Goal: Find specific page/section: Find specific page/section

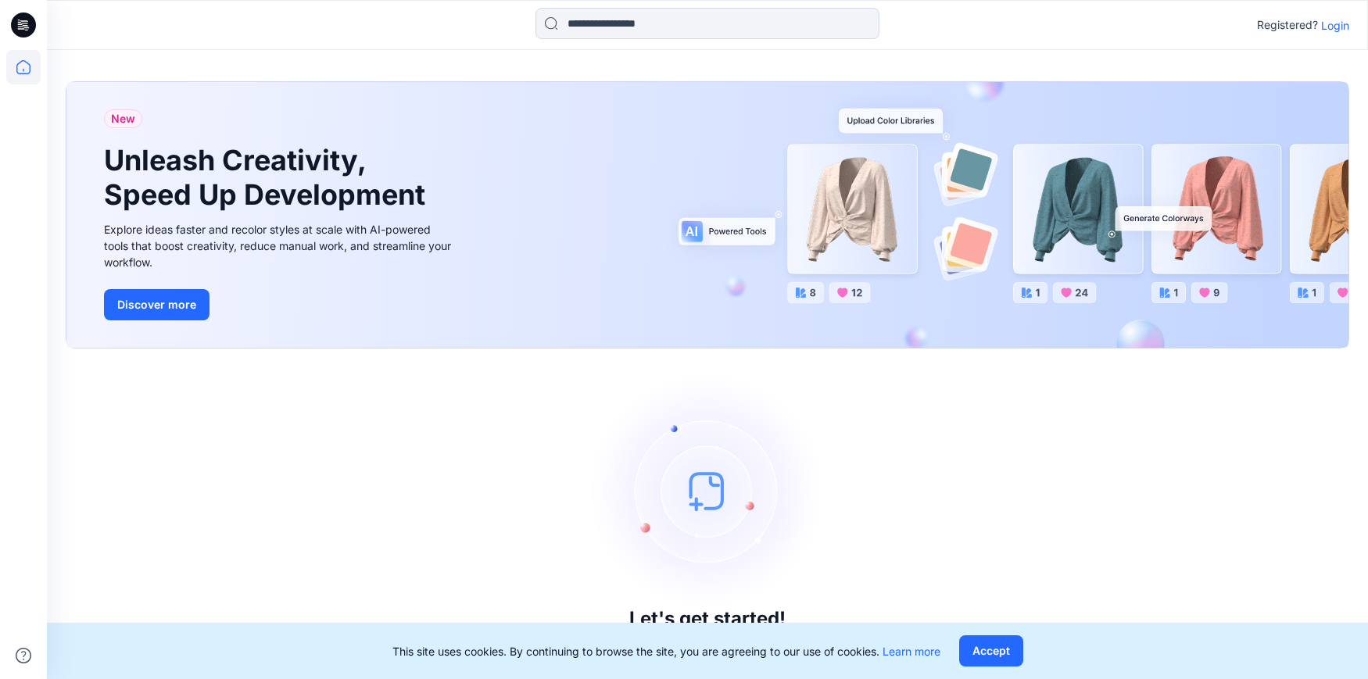
click at [1333, 27] on p "Login" at bounding box center [1335, 25] width 28 height 16
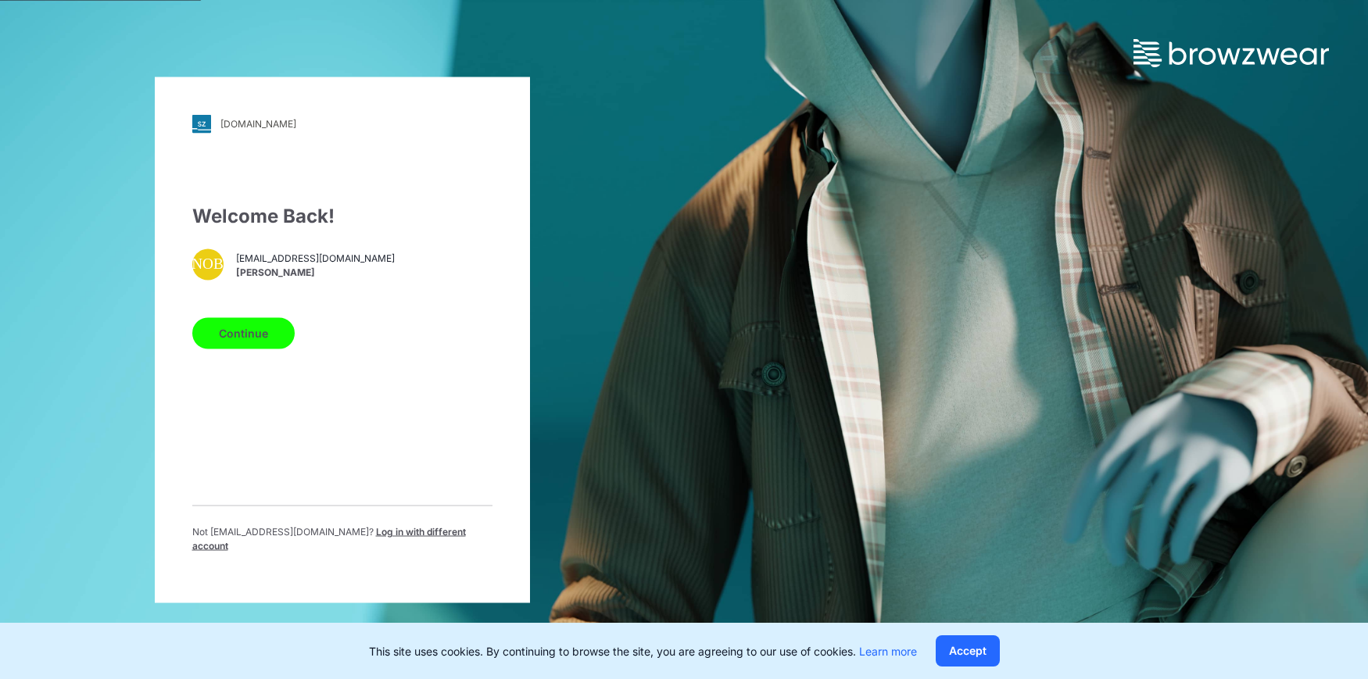
click at [258, 339] on button "Continue" at bounding box center [243, 332] width 102 height 31
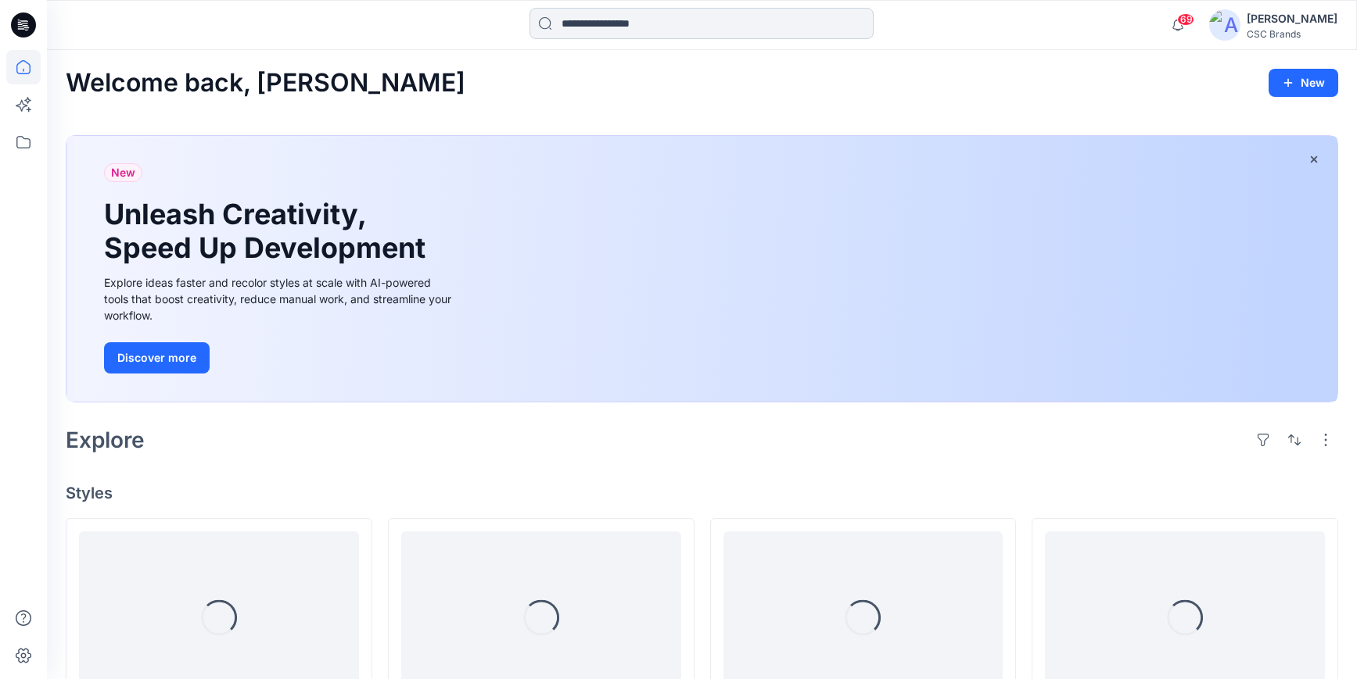
click at [663, 25] on input at bounding box center [701, 23] width 344 height 31
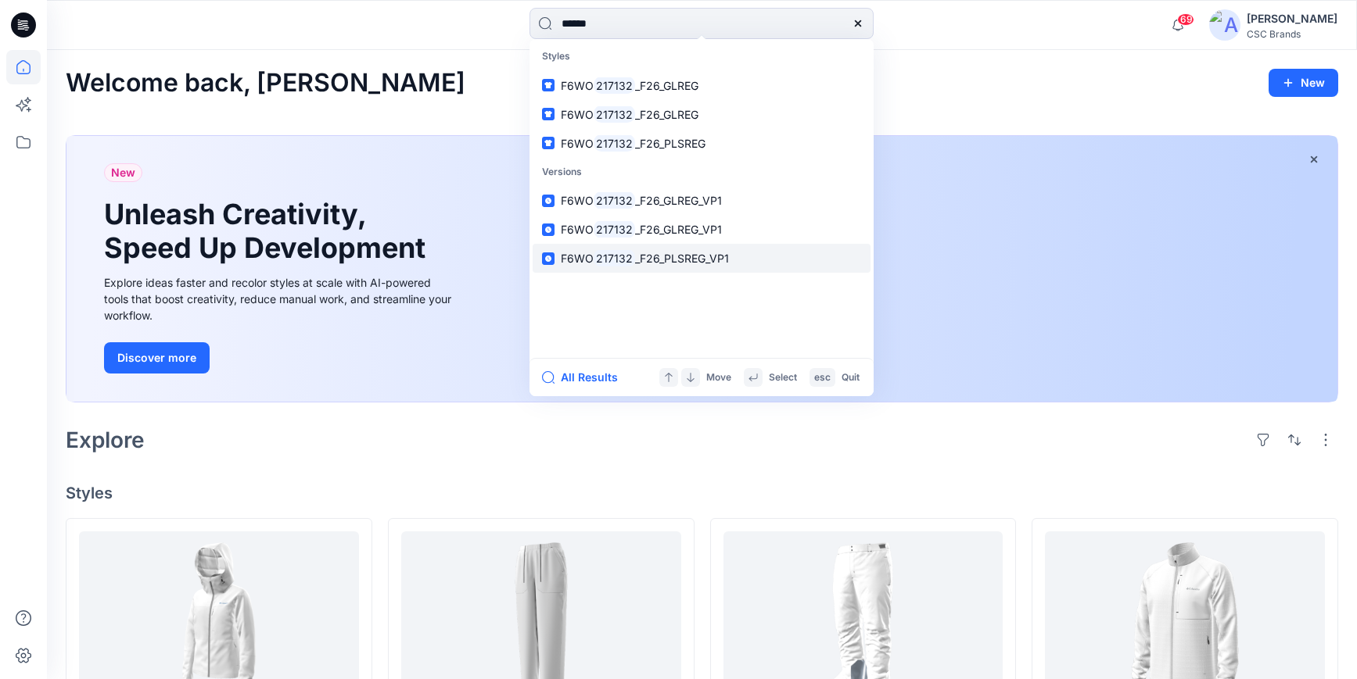
type input "******"
click at [673, 258] on span "_F26_PLSREG_VP1" at bounding box center [682, 258] width 94 height 13
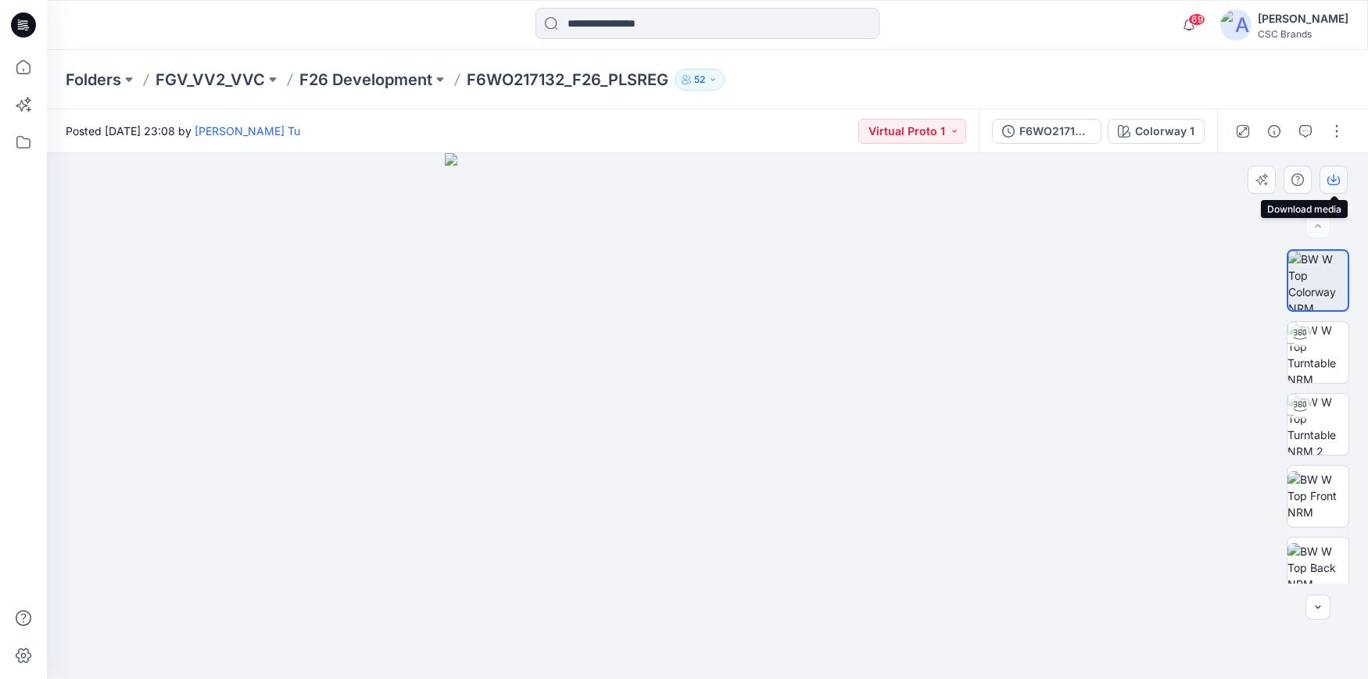
click at [1338, 179] on icon "button" at bounding box center [1334, 180] width 13 height 13
